Goal: Task Accomplishment & Management: Manage account settings

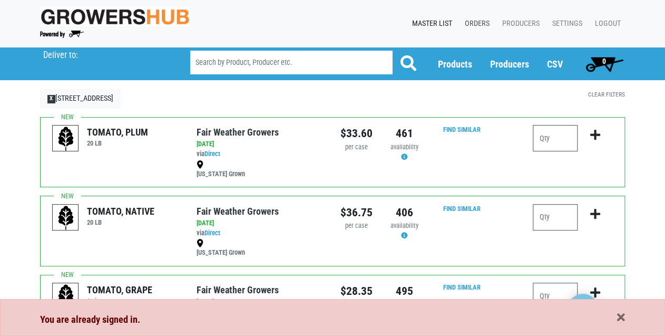
click at [477, 23] on link "Orders" at bounding box center [474, 24] width 37 height 20
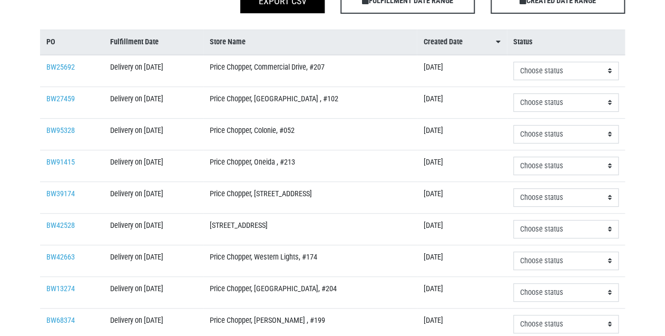
scroll to position [126, 0]
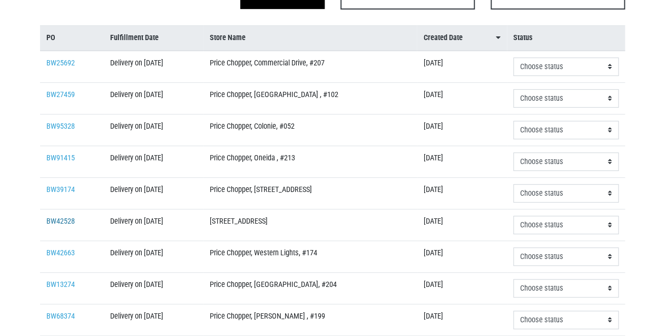
click at [62, 217] on link "BW42528" at bounding box center [60, 221] width 28 height 9
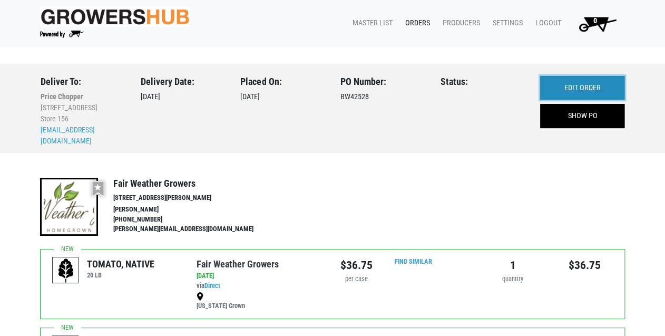
click at [557, 86] on link "EDIT ORDER" at bounding box center [582, 88] width 84 height 24
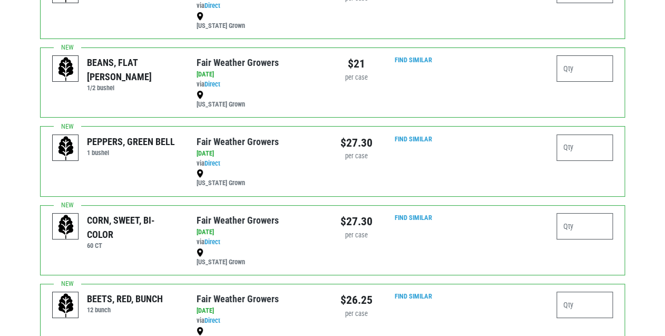
scroll to position [1644, 0]
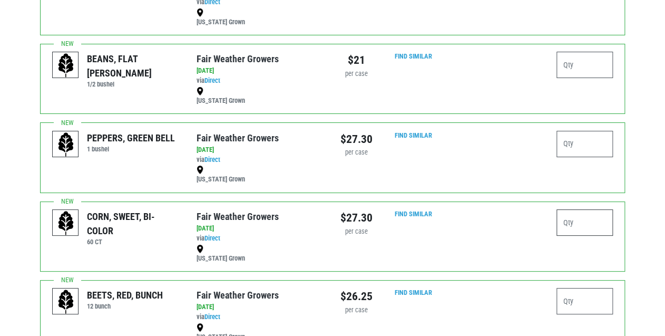
click at [572, 219] on input "number" at bounding box center [584, 222] width 56 height 26
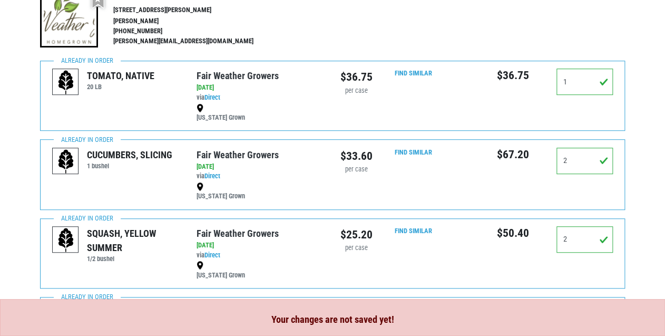
scroll to position [0, 0]
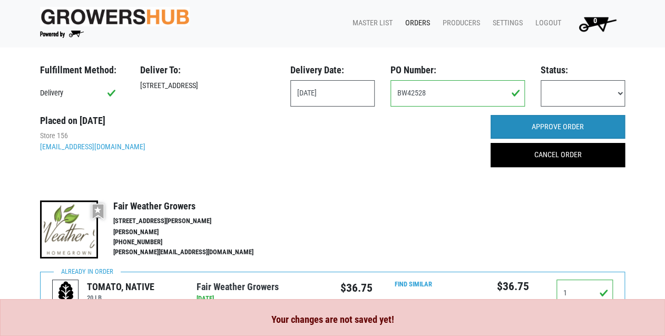
type input "4"
click at [545, 123] on input "APPROVE ORDER" at bounding box center [558, 127] width 134 height 24
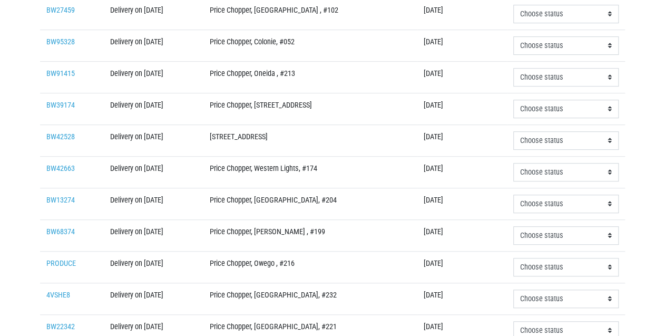
scroll to position [169, 0]
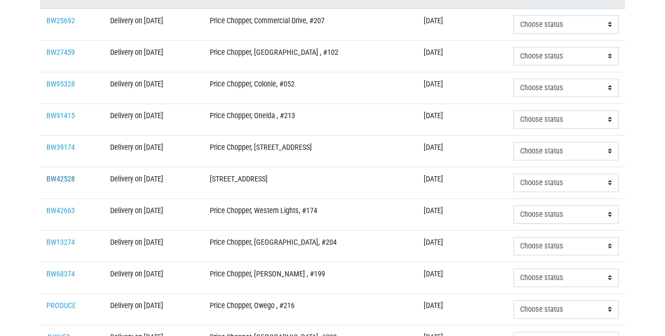
click at [63, 177] on link "BW42528" at bounding box center [60, 178] width 28 height 9
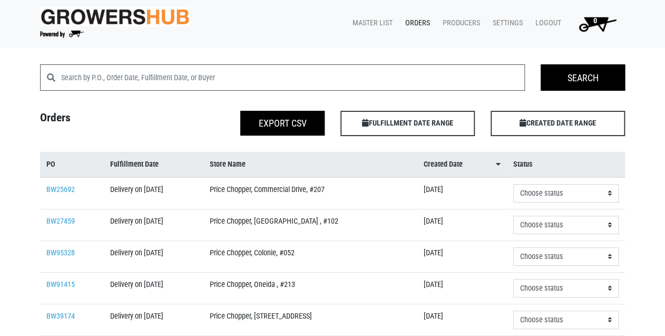
scroll to position [169, 0]
